Goal: Information Seeking & Learning: Learn about a topic

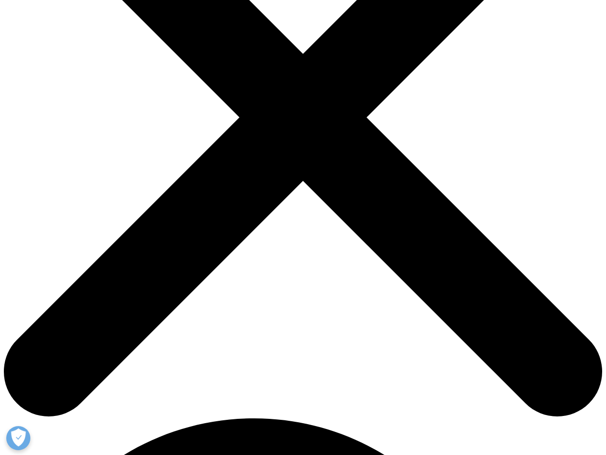
scroll to position [193, 0]
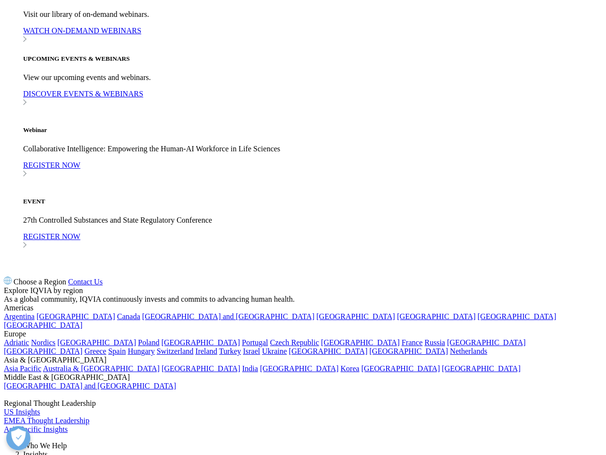
scroll to position [2651, 0]
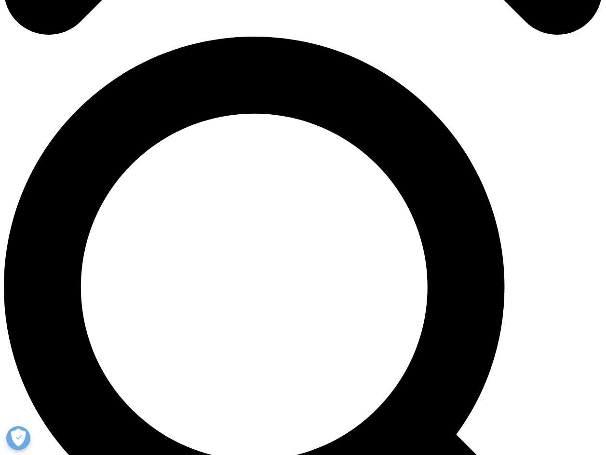
scroll to position [578, 0]
